Goal: Obtain resource: Download file/media

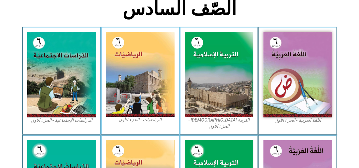
scroll to position [153, 0]
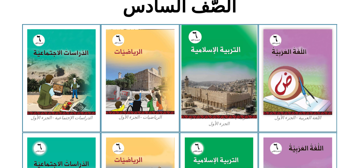
click at [219, 60] on img at bounding box center [219, 72] width 76 height 94
click at [209, 50] on img at bounding box center [219, 72] width 76 height 94
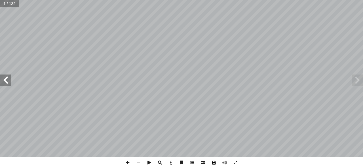
click at [214, 163] on span at bounding box center [214, 163] width 11 height 11
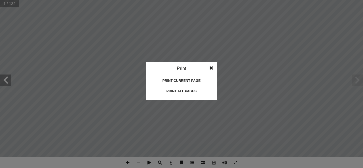
click at [181, 91] on div "Print all pages" at bounding box center [181, 91] width 57 height 9
